Goal: Task Accomplishment & Management: Use online tool/utility

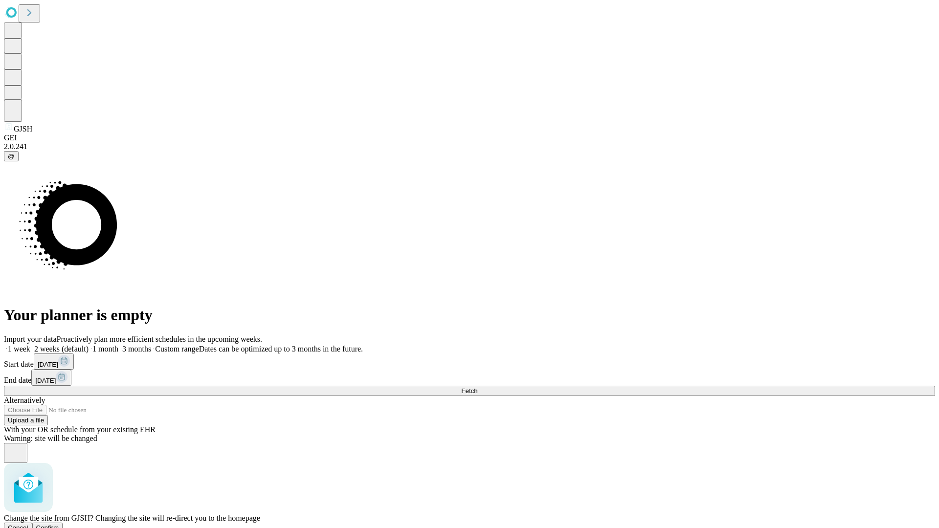
click at [59, 524] on span "Confirm" at bounding box center [47, 527] width 23 height 7
click at [30, 345] on label "1 week" at bounding box center [17, 349] width 26 height 8
click at [477, 387] on span "Fetch" at bounding box center [469, 390] width 16 height 7
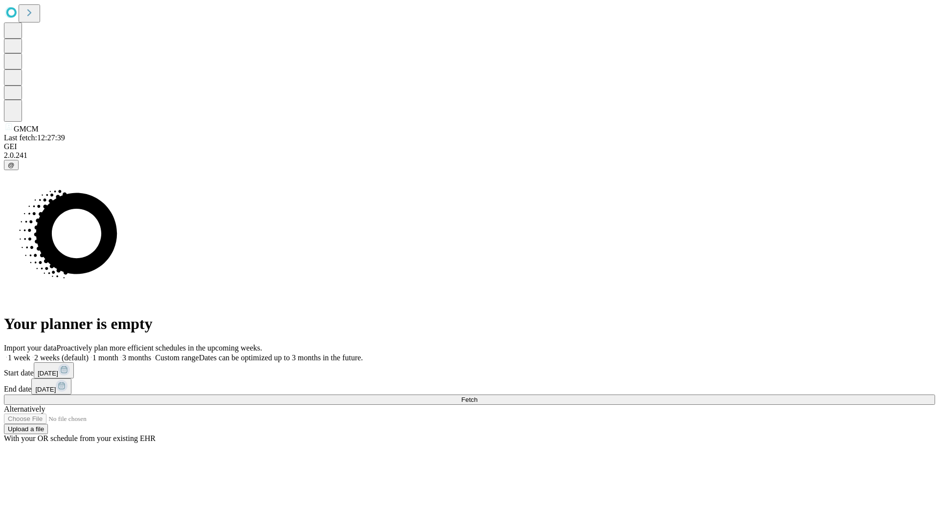
click at [477, 396] on span "Fetch" at bounding box center [469, 399] width 16 height 7
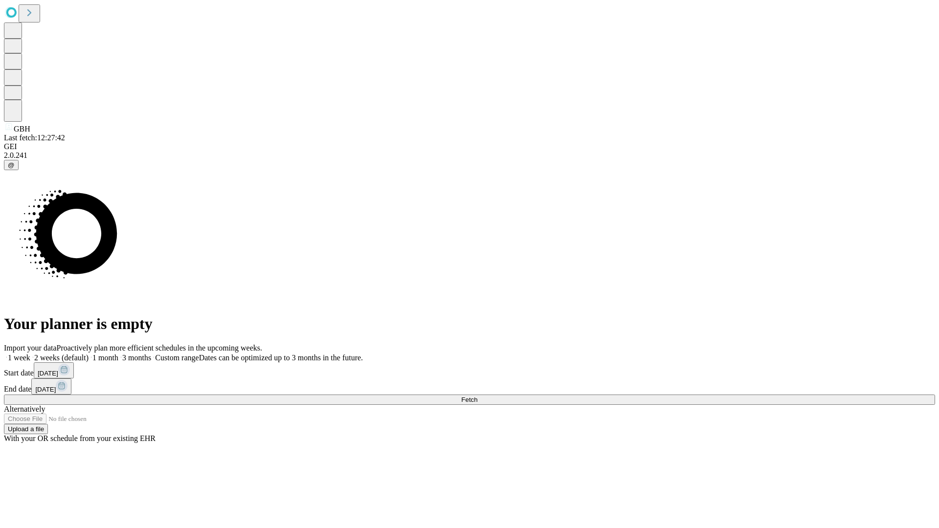
click at [477, 396] on span "Fetch" at bounding box center [469, 399] width 16 height 7
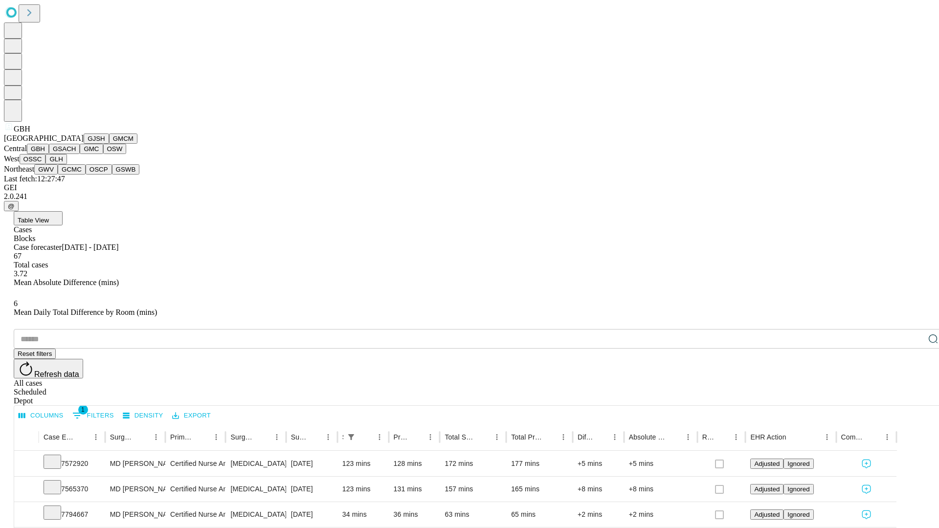
click at [76, 154] on button "GSACH" at bounding box center [64, 149] width 31 height 10
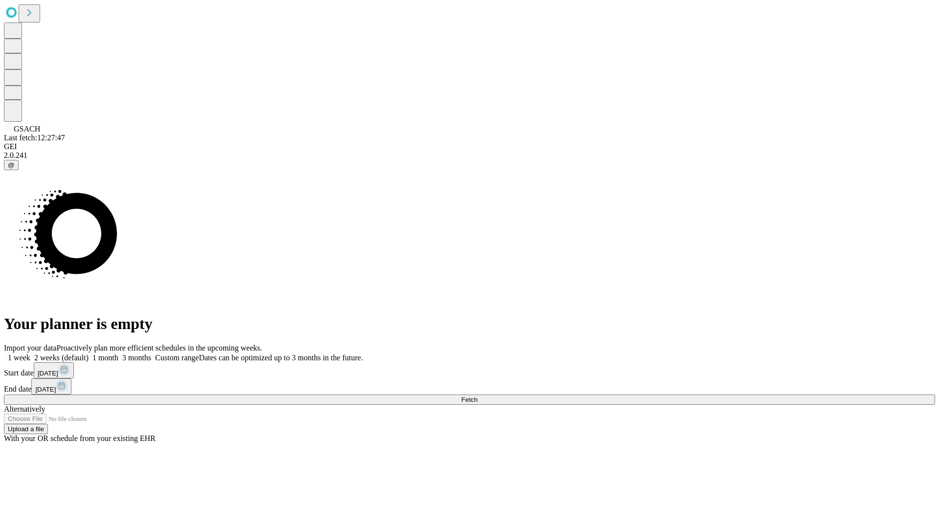
click at [30, 354] on label "1 week" at bounding box center [17, 358] width 26 height 8
click at [477, 396] on span "Fetch" at bounding box center [469, 399] width 16 height 7
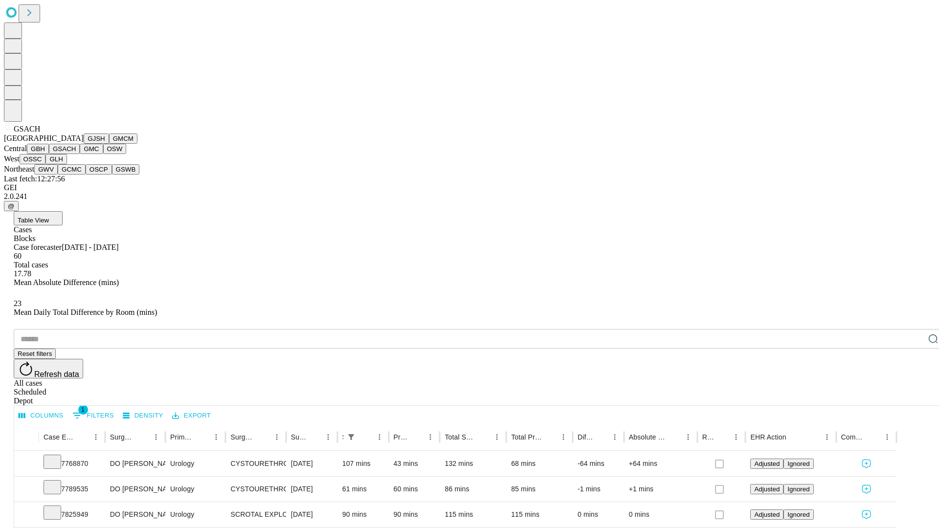
click at [80, 154] on button "GMC" at bounding box center [91, 149] width 23 height 10
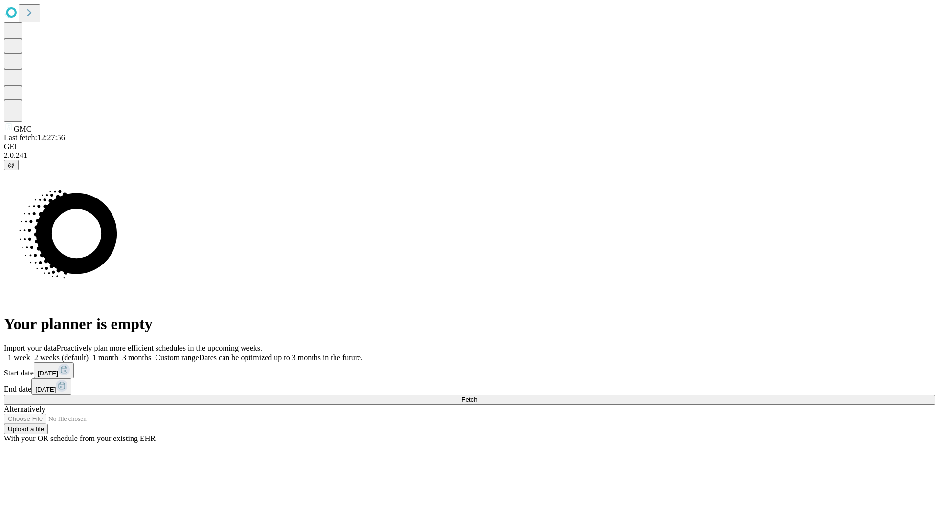
click at [30, 354] on label "1 week" at bounding box center [17, 358] width 26 height 8
click at [477, 396] on span "Fetch" at bounding box center [469, 399] width 16 height 7
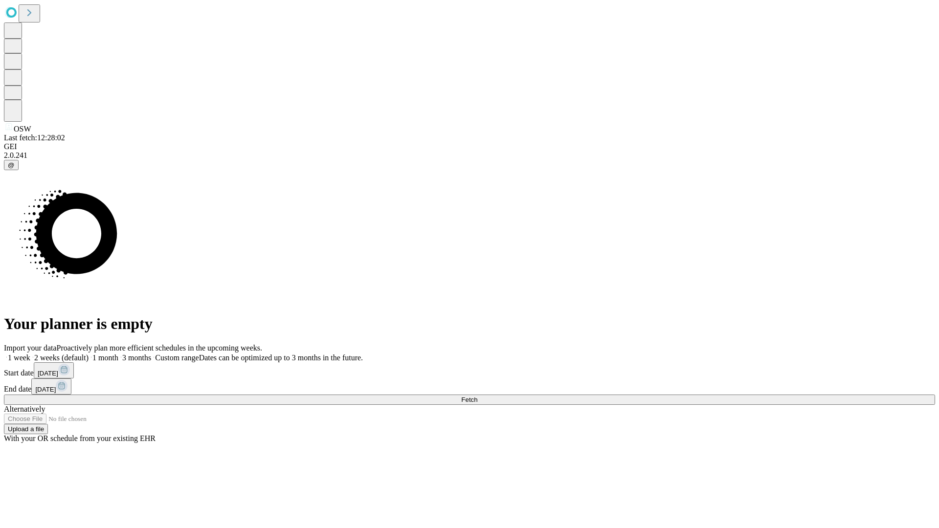
click at [477, 396] on span "Fetch" at bounding box center [469, 399] width 16 height 7
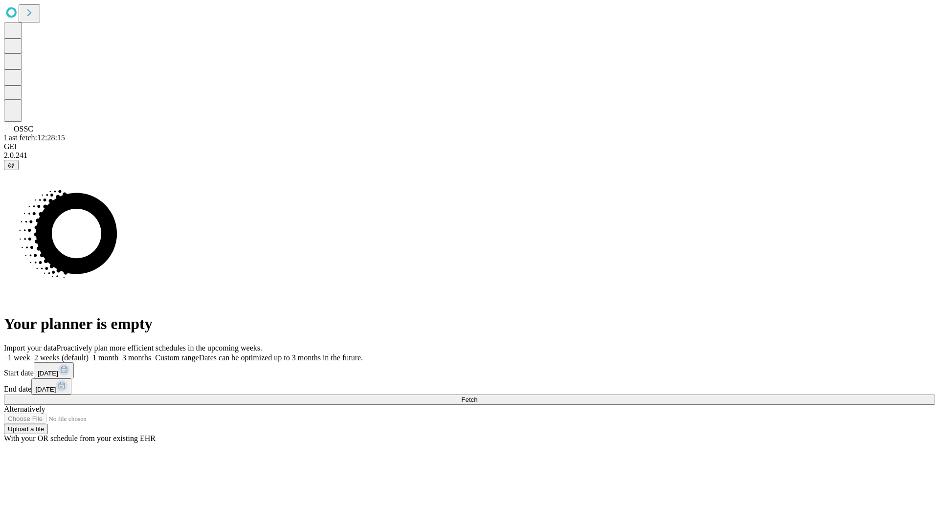
click at [30, 354] on label "1 week" at bounding box center [17, 358] width 26 height 8
click at [477, 396] on span "Fetch" at bounding box center [469, 399] width 16 height 7
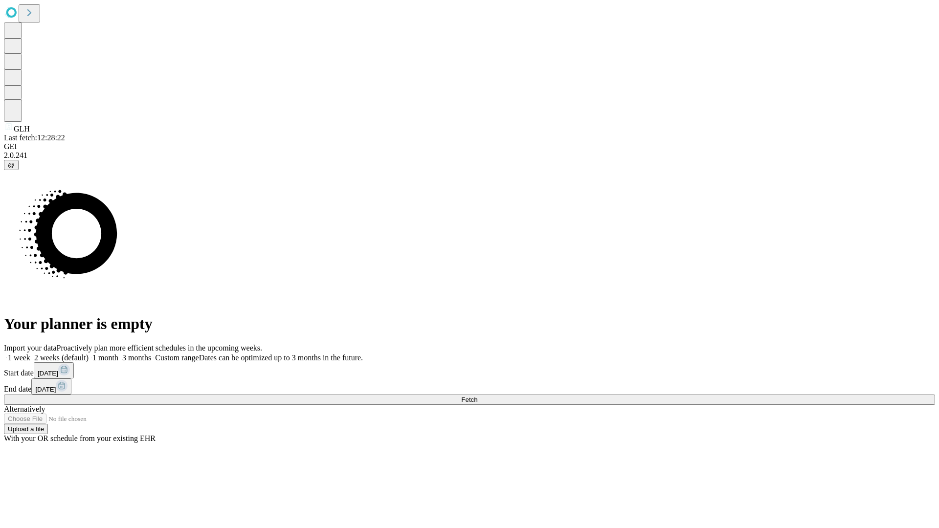
click at [30, 354] on label "1 week" at bounding box center [17, 358] width 26 height 8
click at [477, 396] on span "Fetch" at bounding box center [469, 399] width 16 height 7
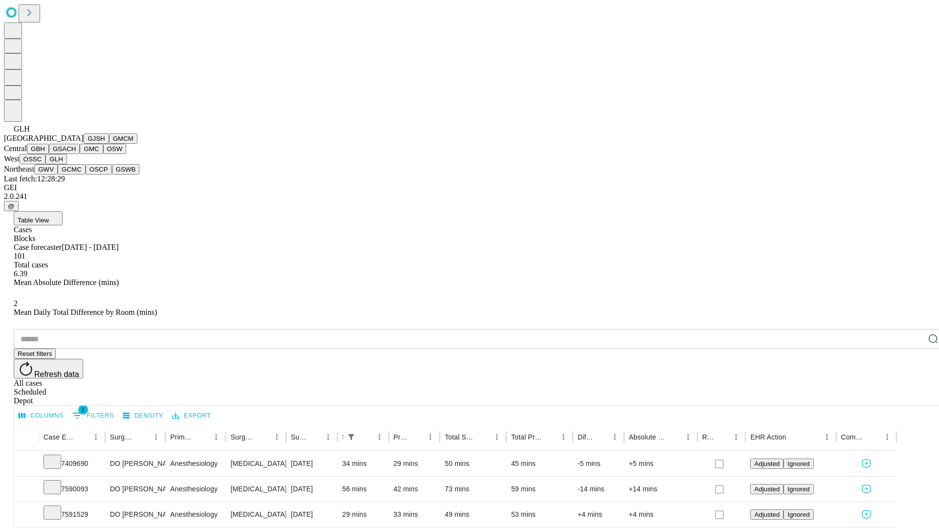
click at [58, 175] on button "GWV" at bounding box center [45, 169] width 23 height 10
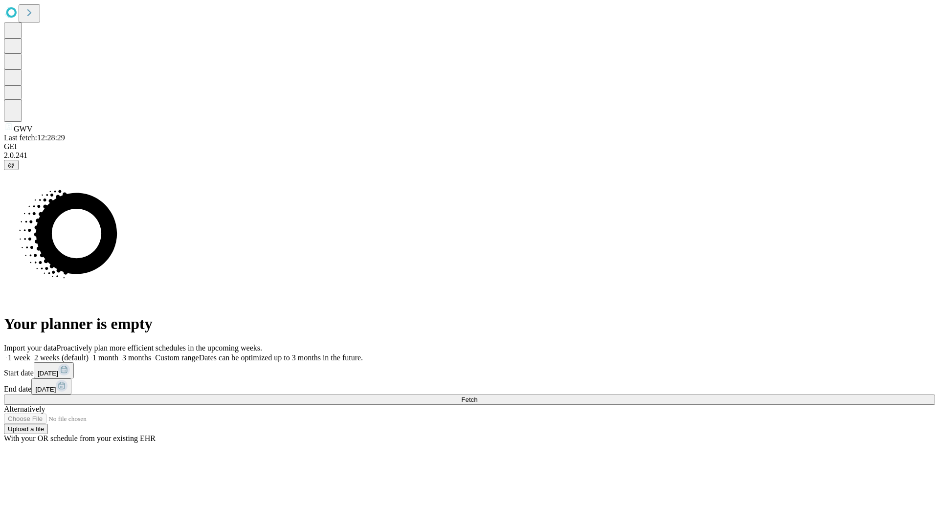
click at [30, 354] on label "1 week" at bounding box center [17, 358] width 26 height 8
click at [477, 396] on span "Fetch" at bounding box center [469, 399] width 16 height 7
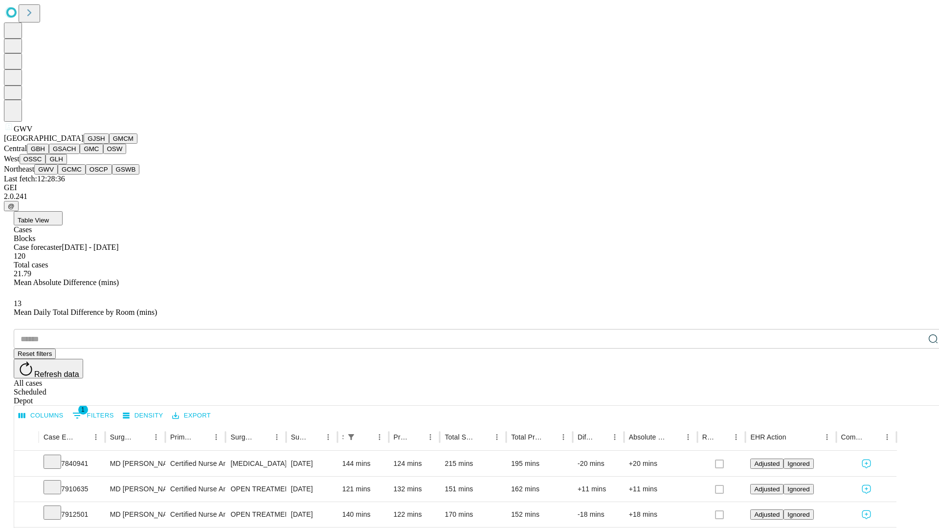
click at [76, 175] on button "GCMC" at bounding box center [72, 169] width 28 height 10
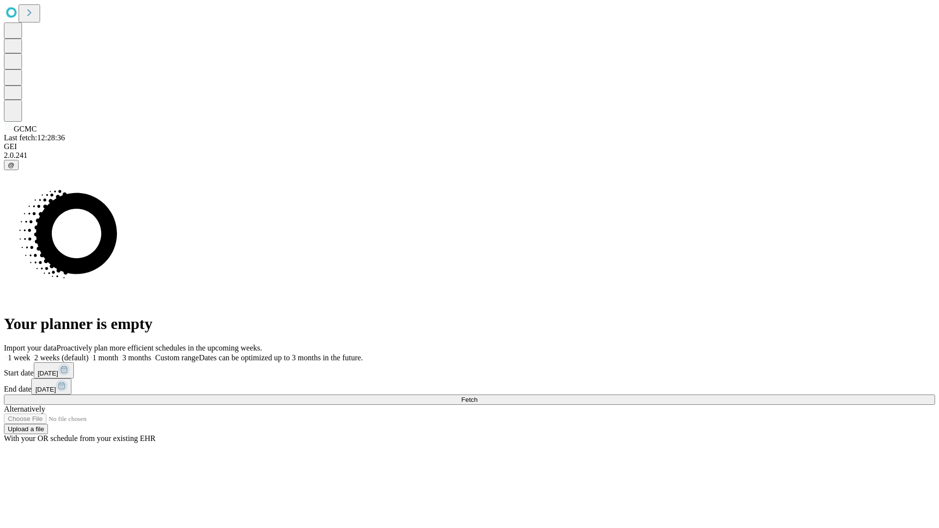
click at [477, 396] on span "Fetch" at bounding box center [469, 399] width 16 height 7
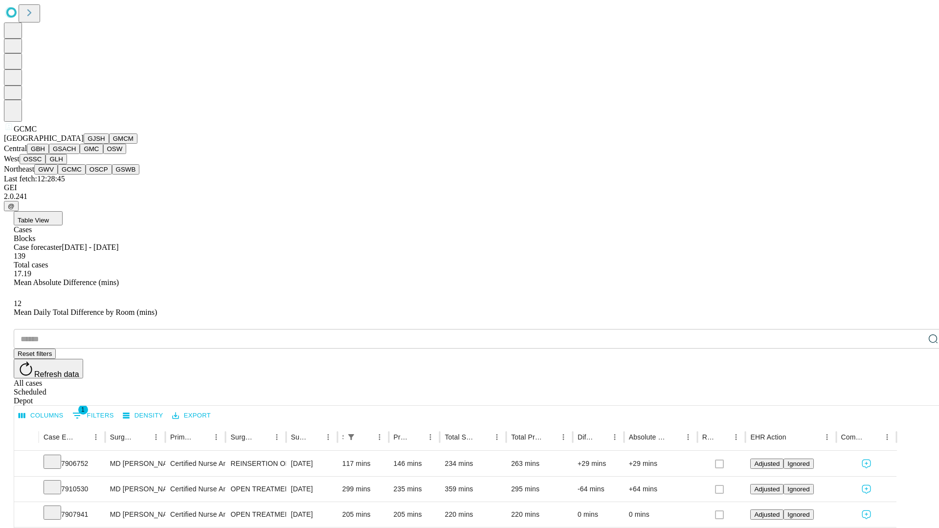
click at [86, 175] on button "OSCP" at bounding box center [99, 169] width 26 height 10
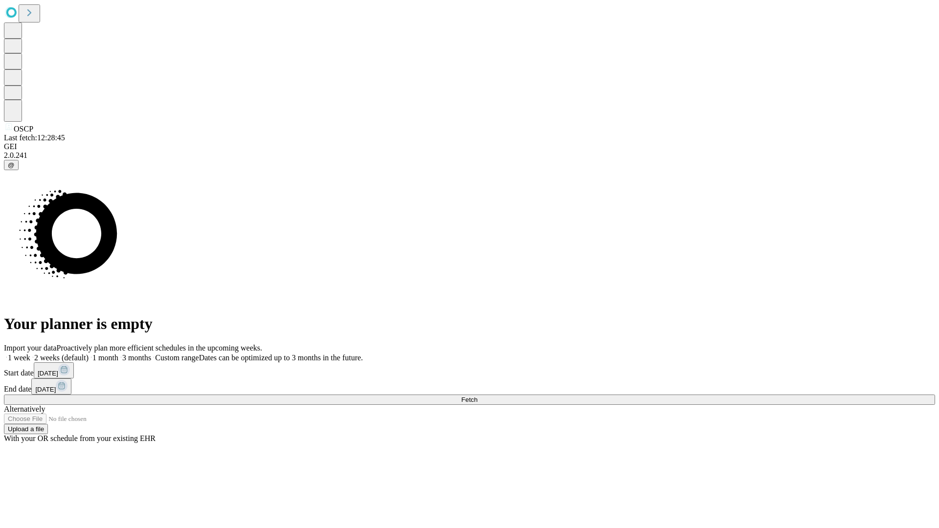
click at [30, 354] on label "1 week" at bounding box center [17, 358] width 26 height 8
click at [477, 396] on span "Fetch" at bounding box center [469, 399] width 16 height 7
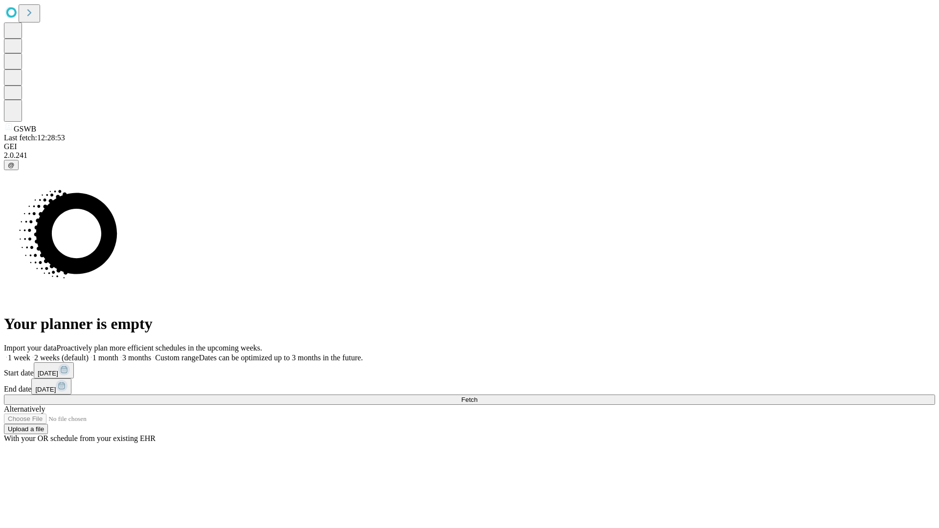
click at [30, 354] on label "1 week" at bounding box center [17, 358] width 26 height 8
click at [477, 396] on span "Fetch" at bounding box center [469, 399] width 16 height 7
